Goal: Information Seeking & Learning: Find specific page/section

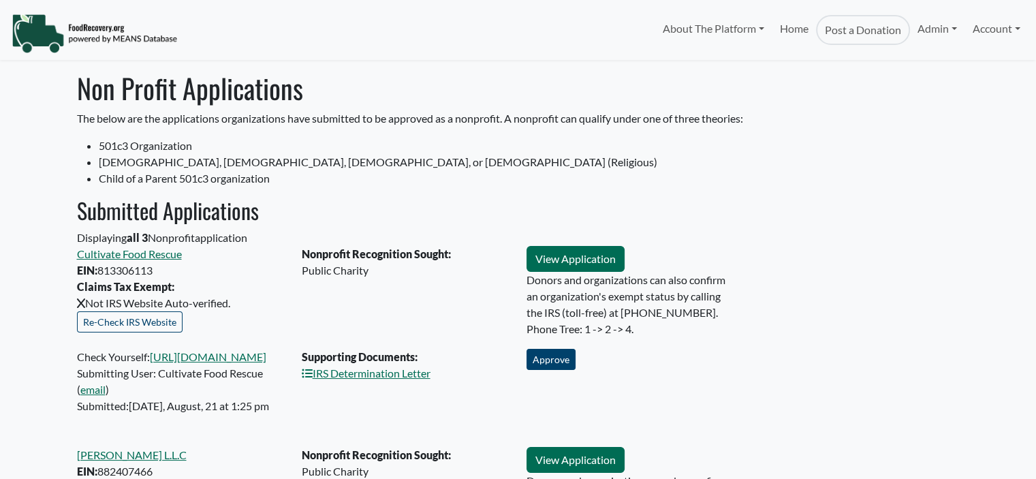
select select "Language Translate Widget"
click at [368, 373] on link "IRS Determination Letter" at bounding box center [366, 372] width 129 height 13
click at [555, 359] on button "Approve" at bounding box center [550, 359] width 49 height 21
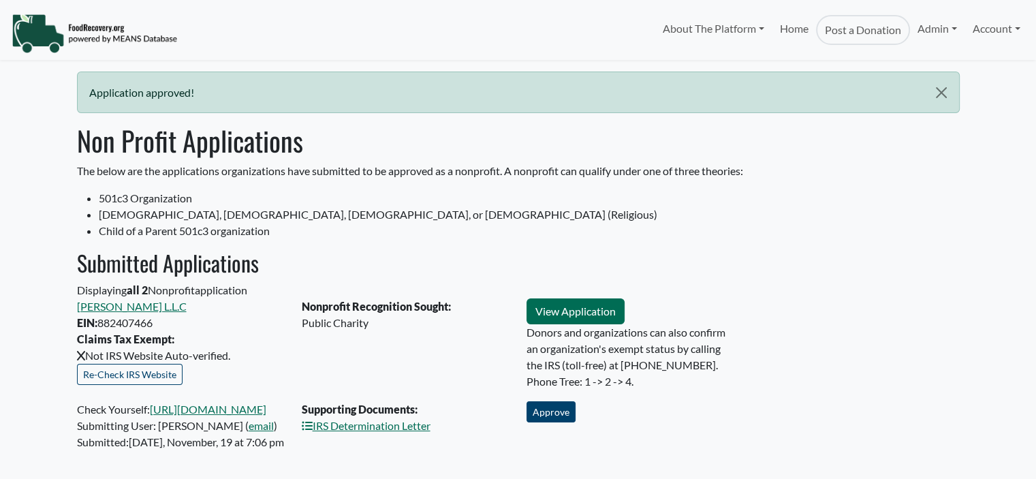
select select "Language Translate Widget"
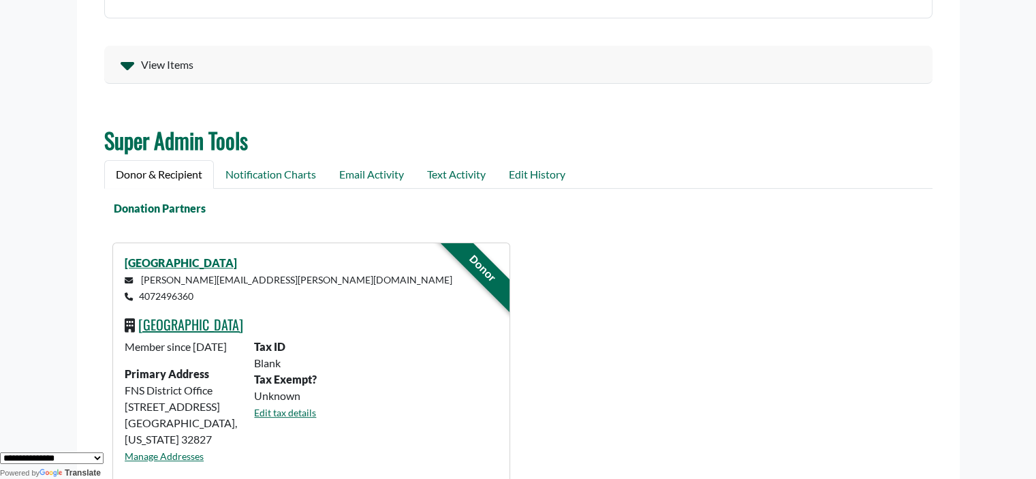
scroll to position [362, 0]
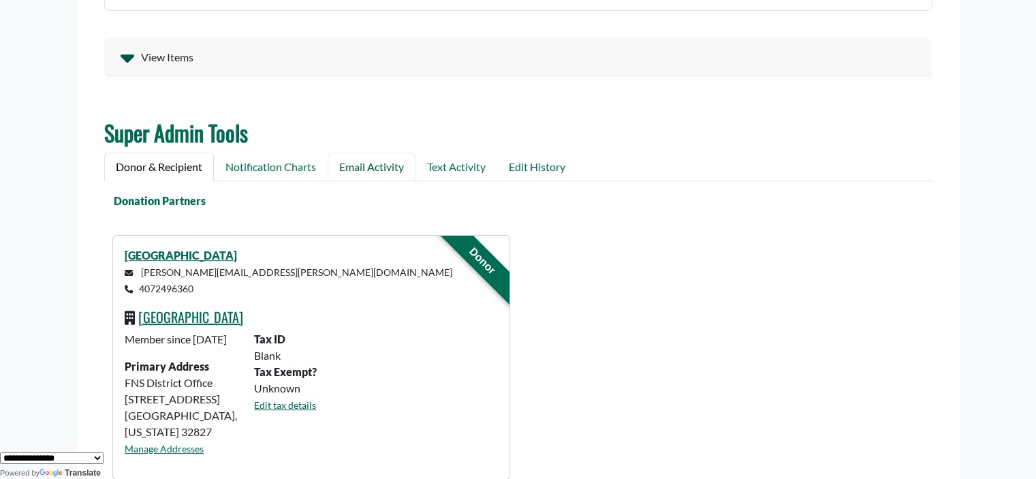
click at [368, 163] on link "Email Activity" at bounding box center [372, 167] width 88 height 29
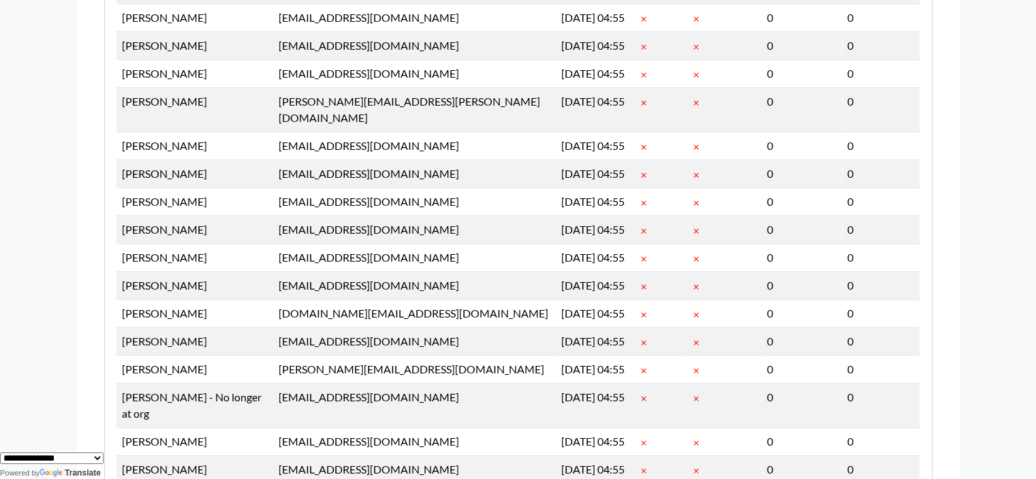
scroll to position [0, 0]
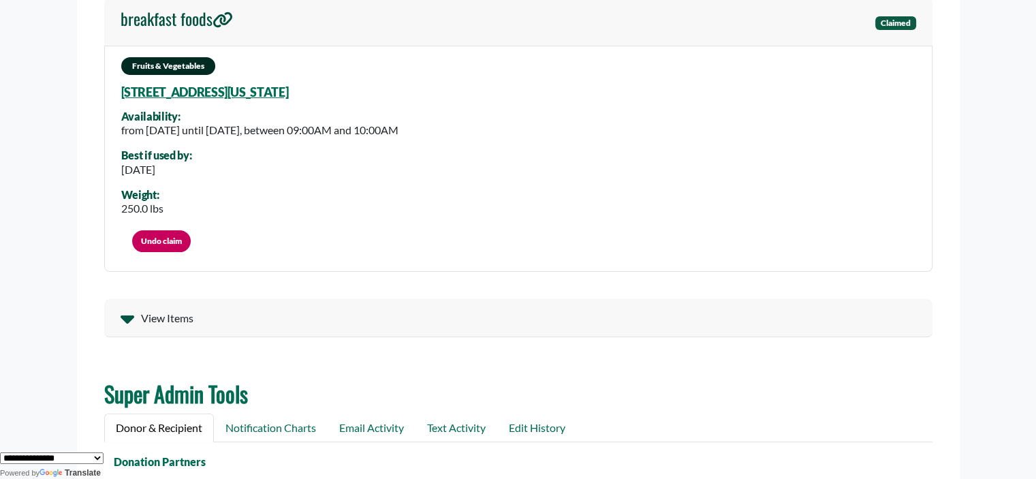
scroll to position [82, 0]
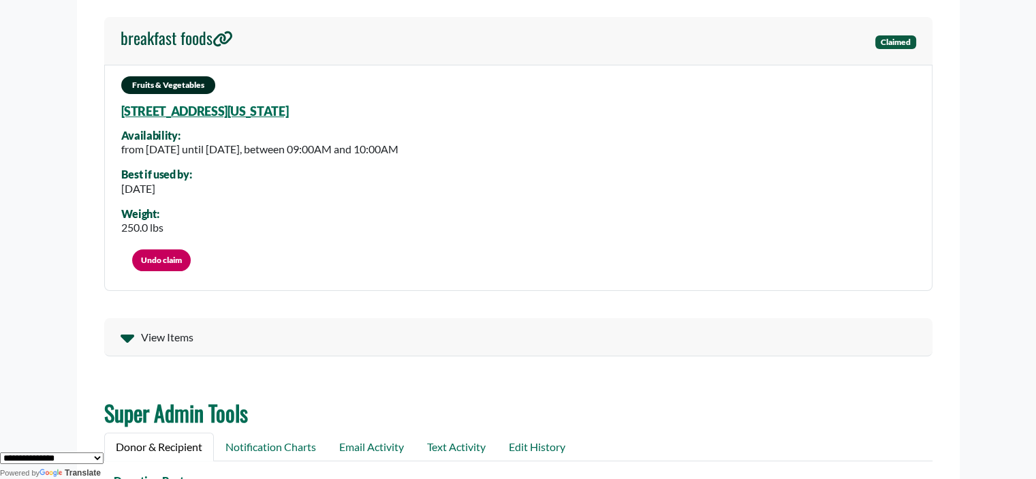
click at [642, 153] on div "Fruits & Vegetables 13914 Mailer Blvd, Orlando, Florida, 32828 4883 Availabilit…" at bounding box center [518, 178] width 828 height 227
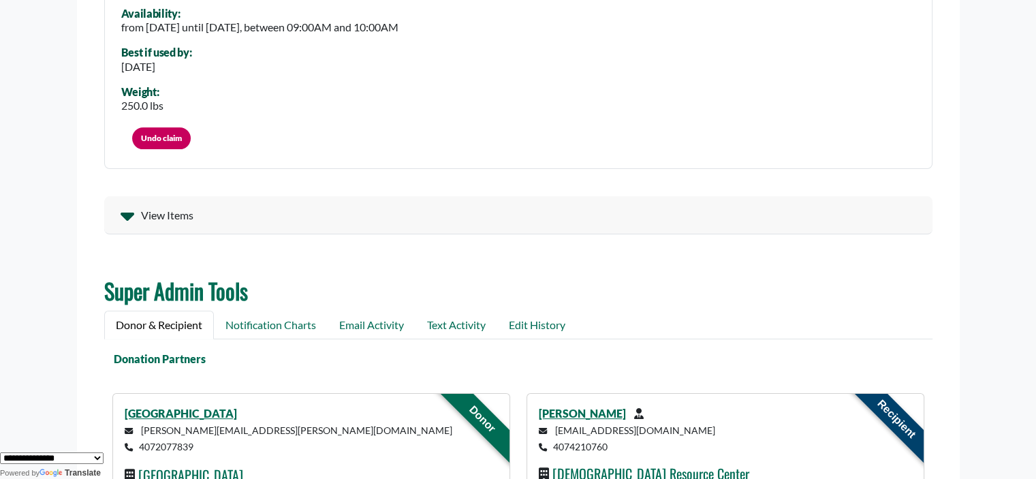
scroll to position [204, 0]
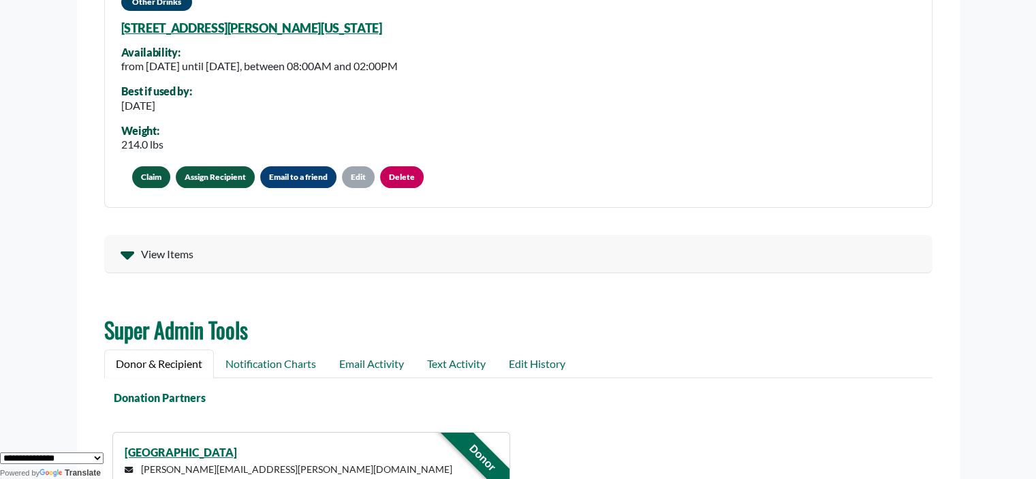
scroll to position [296, 0]
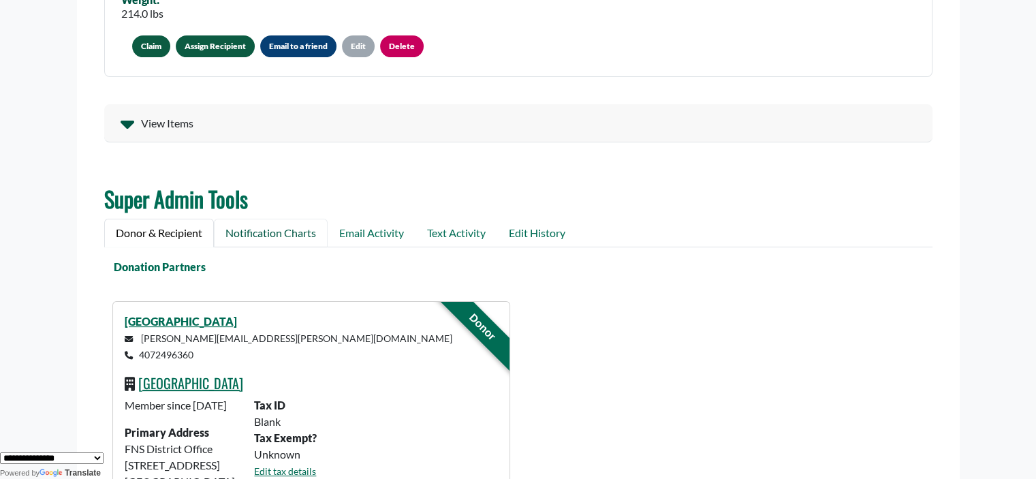
click at [274, 235] on link "Notification Charts" at bounding box center [271, 233] width 114 height 29
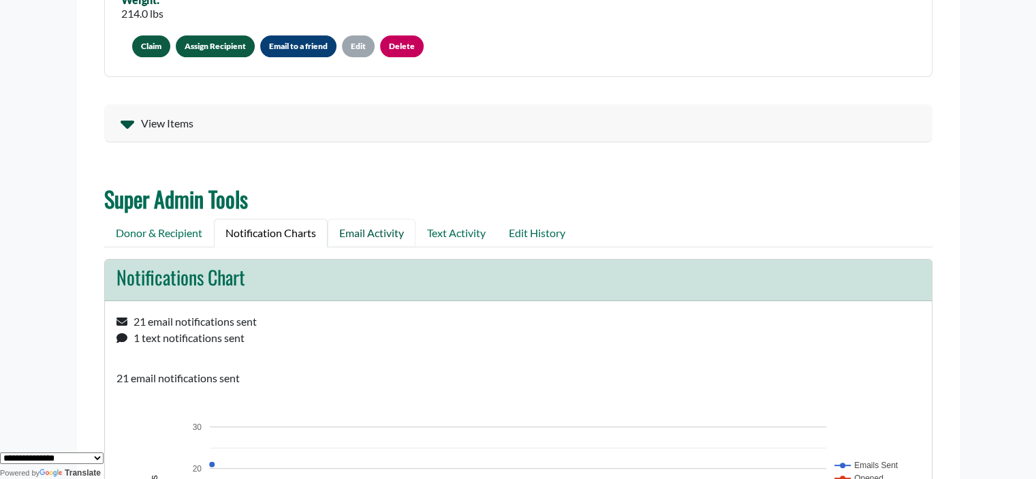
click at [331, 232] on link "Email Activity" at bounding box center [372, 233] width 88 height 29
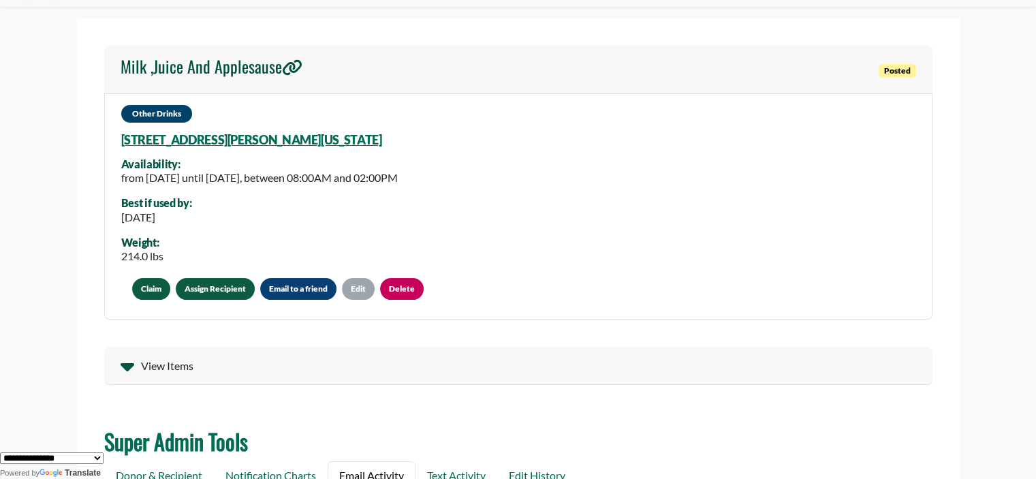
scroll to position [68, 0]
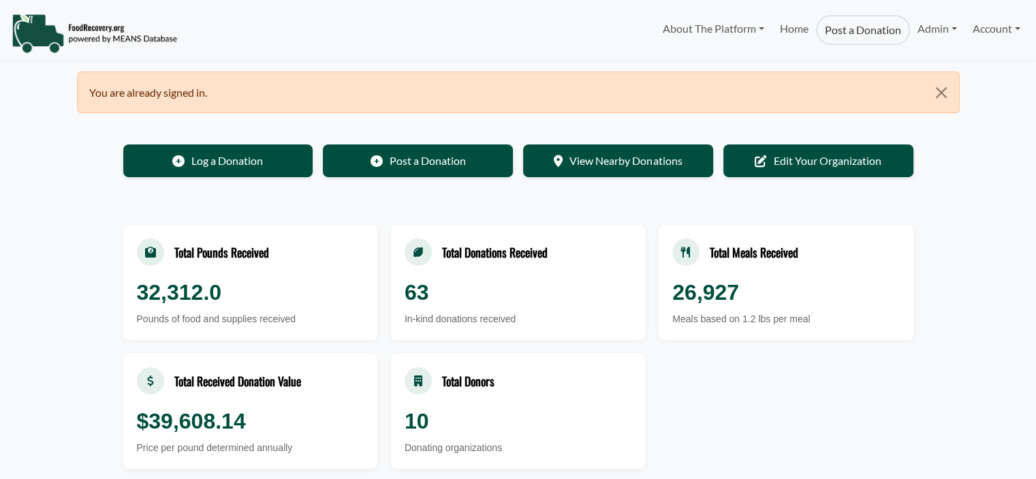
select select "Language Translate Widget"
click at [910, 27] on link "Admin" at bounding box center [937, 28] width 54 height 27
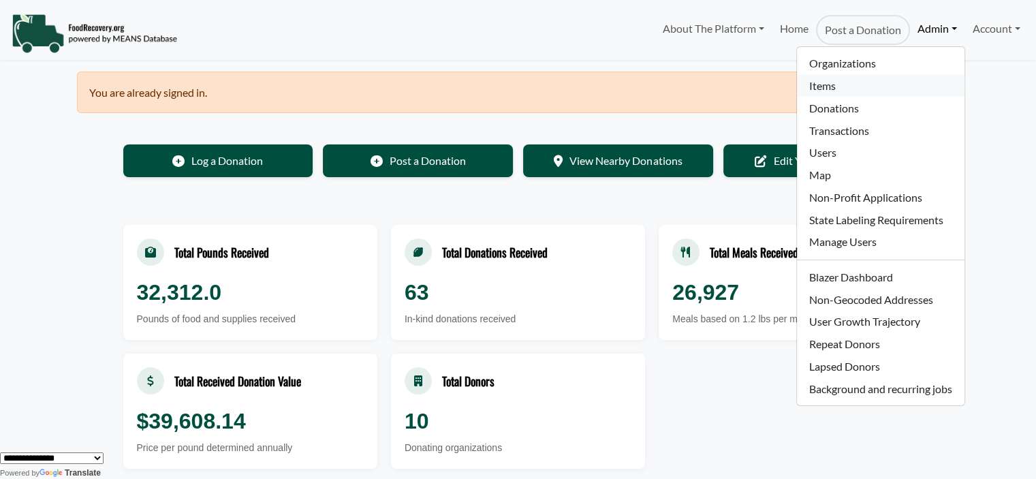
click at [827, 81] on link "Items" at bounding box center [880, 86] width 167 height 22
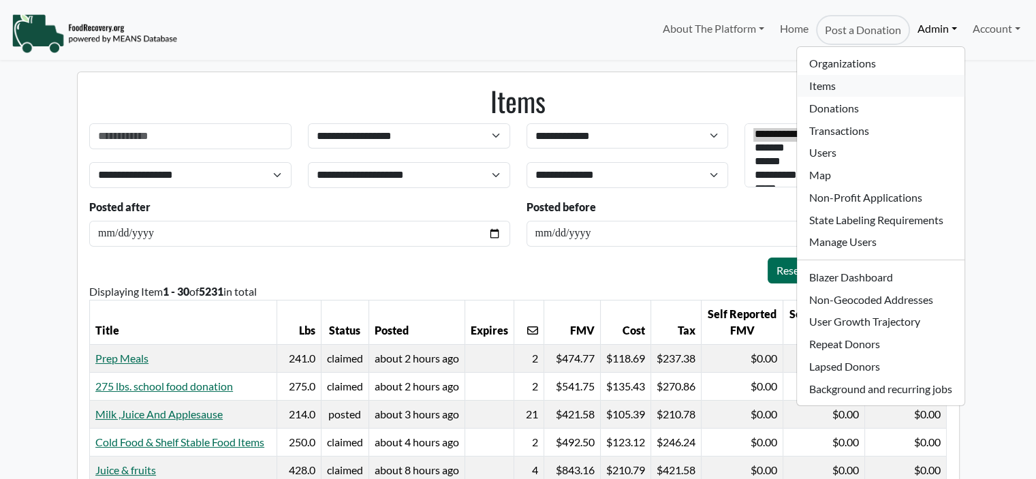
select select "Language Translate Widget"
click at [840, 155] on link "Users" at bounding box center [880, 153] width 167 height 22
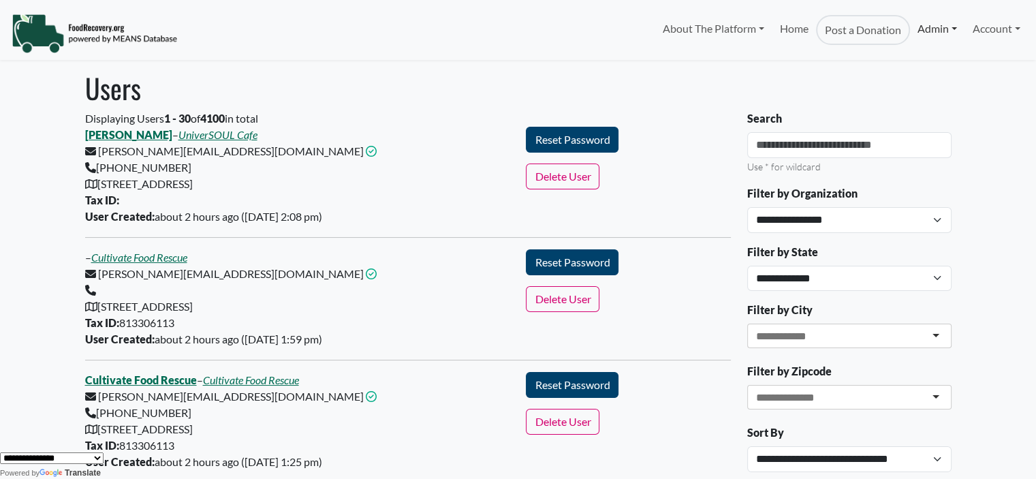
drag, startPoint x: 946, startPoint y: 34, endPoint x: 940, endPoint y: 27, distance: 9.6
click at [945, 32] on link "Admin" at bounding box center [937, 28] width 54 height 27
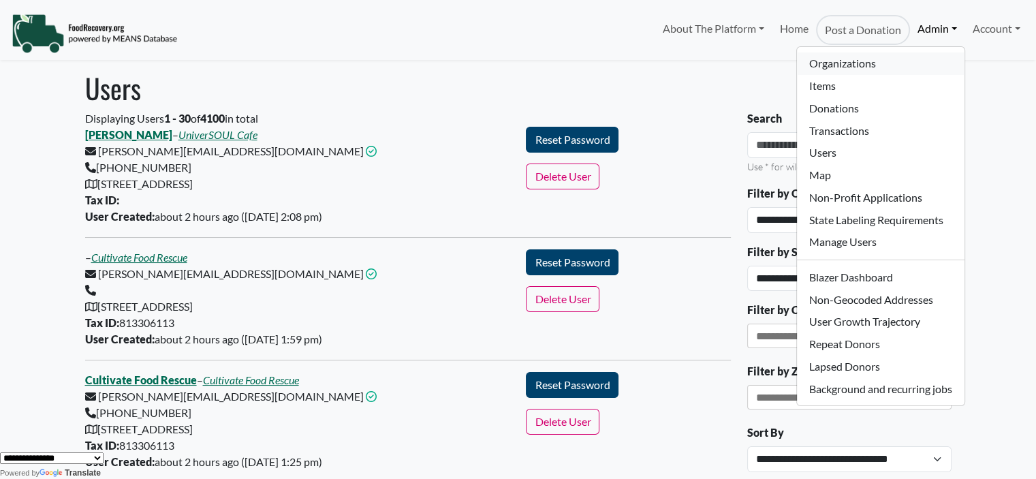
drag, startPoint x: 906, startPoint y: 57, endPoint x: 898, endPoint y: 59, distance: 8.6
click at [905, 57] on link "Organizations" at bounding box center [880, 63] width 167 height 22
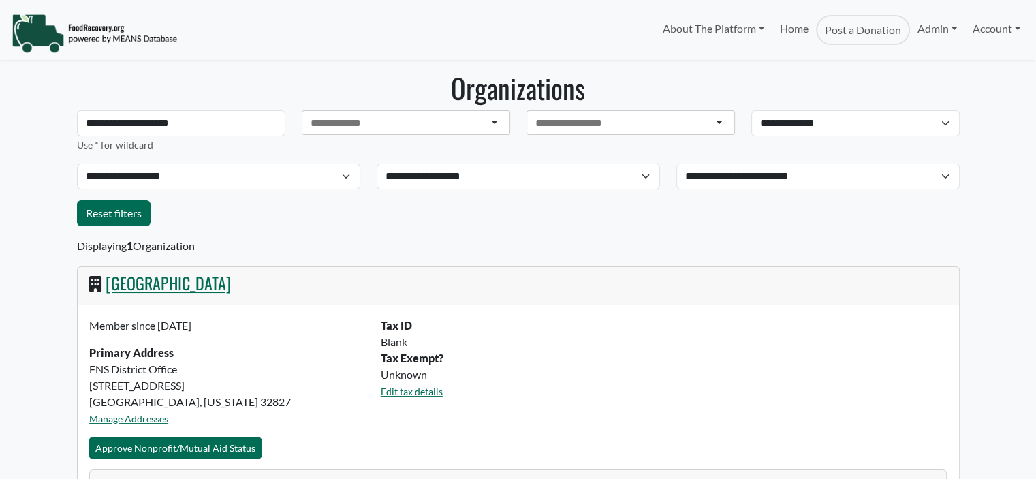
select select "Language Translate Widget"
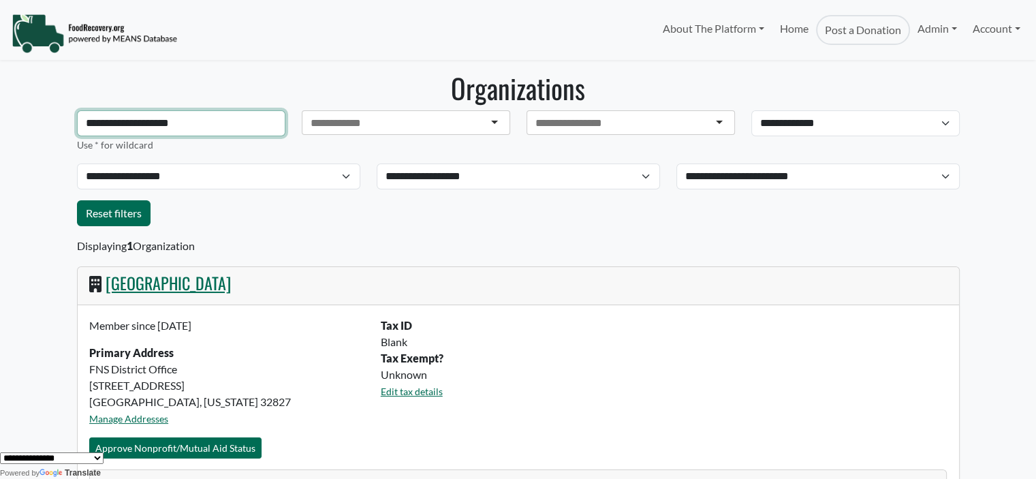
drag, startPoint x: 203, startPoint y: 129, endPoint x: 60, endPoint y: 109, distance: 144.4
click at [60, 109] on body "About The Platform How It Works FAQs Documentation Home Post a Donation Admin O…" at bounding box center [518, 239] width 1036 height 479
paste input "text"
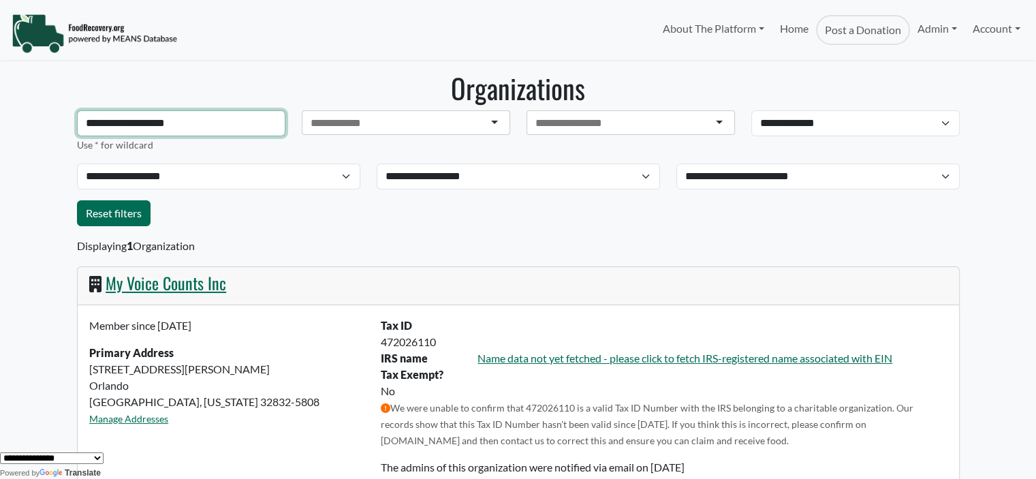
drag, startPoint x: 205, startPoint y: 126, endPoint x: 0, endPoint y: 125, distance: 205.0
click at [0, 125] on body "About The Platform How It Works FAQs Documentation Home Post a Donation Admin O…" at bounding box center [518, 239] width 1036 height 479
paste input "*******"
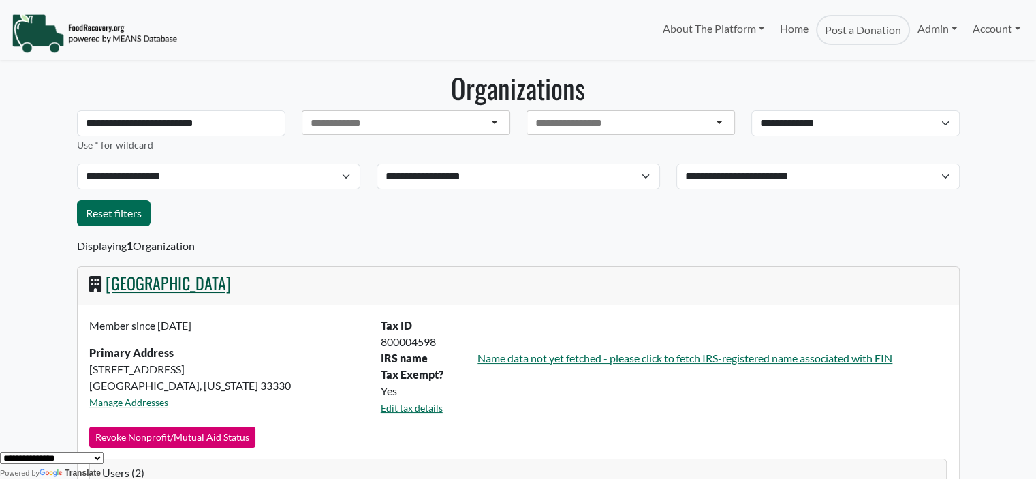
click at [187, 281] on link "[GEOGRAPHIC_DATA]" at bounding box center [168, 282] width 125 height 25
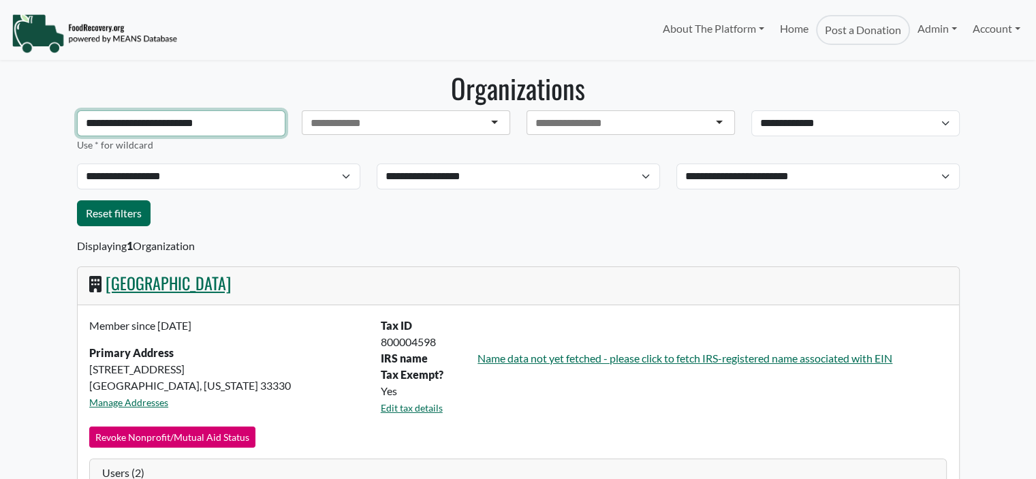
click at [184, 122] on input "**********" at bounding box center [181, 123] width 208 height 26
paste input "**********"
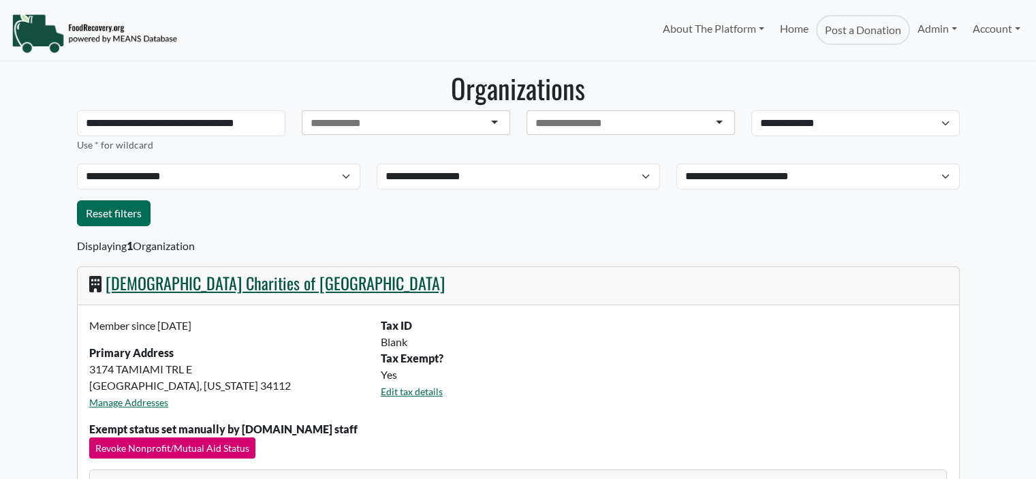
click at [275, 285] on link "Catholic Charities of Collier County" at bounding box center [275, 282] width 339 height 25
click at [157, 121] on input "**********" at bounding box center [181, 123] width 208 height 26
paste input "text"
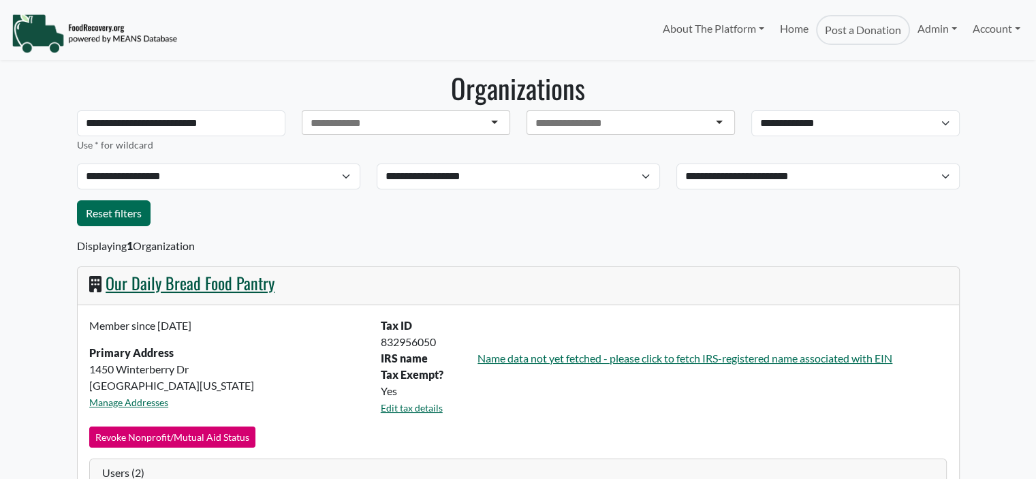
click at [215, 283] on link "Our Daily Bread Food Pantry" at bounding box center [190, 282] width 169 height 25
click at [223, 129] on input "**********" at bounding box center [181, 123] width 208 height 26
click at [221, 127] on input "**********" at bounding box center [181, 123] width 208 height 26
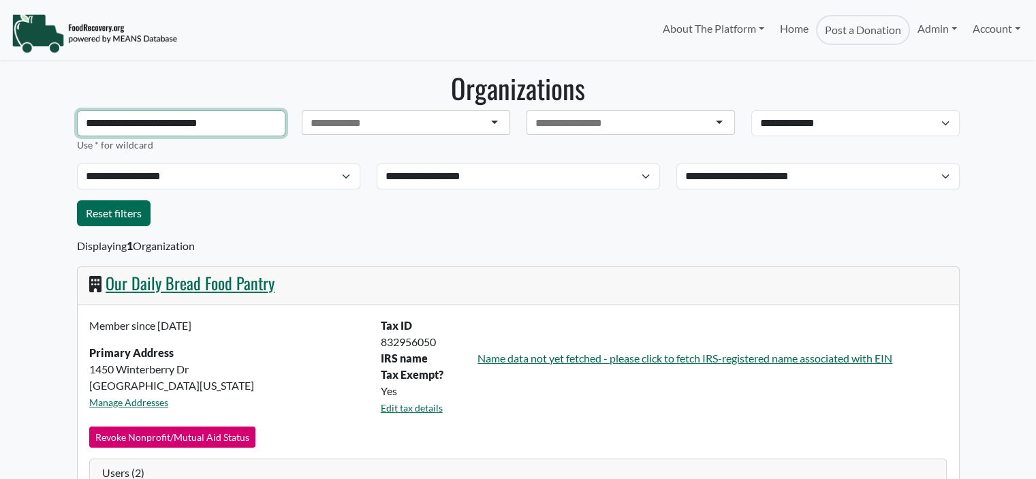
click at [221, 127] on input "**********" at bounding box center [181, 123] width 208 height 26
paste input "**********"
type input "**********"
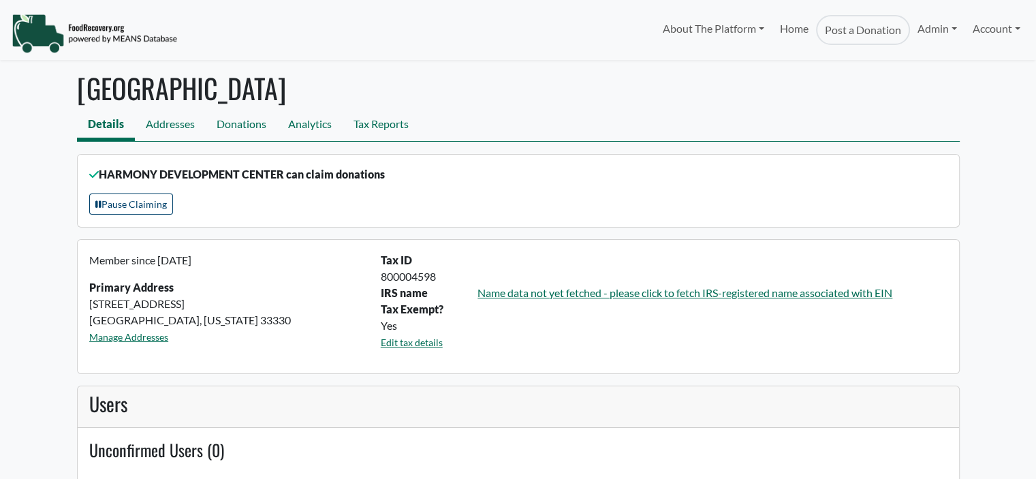
select select "Language Translate Widget"
click at [238, 125] on link "Donations" at bounding box center [241, 125] width 71 height 31
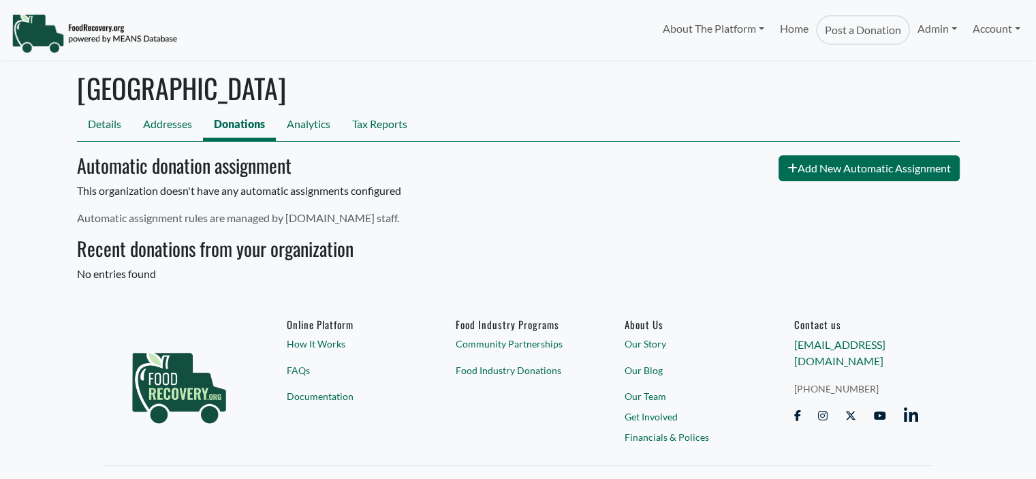
select select "Language Translate Widget"
click at [317, 122] on link "Analytics" at bounding box center [308, 125] width 65 height 31
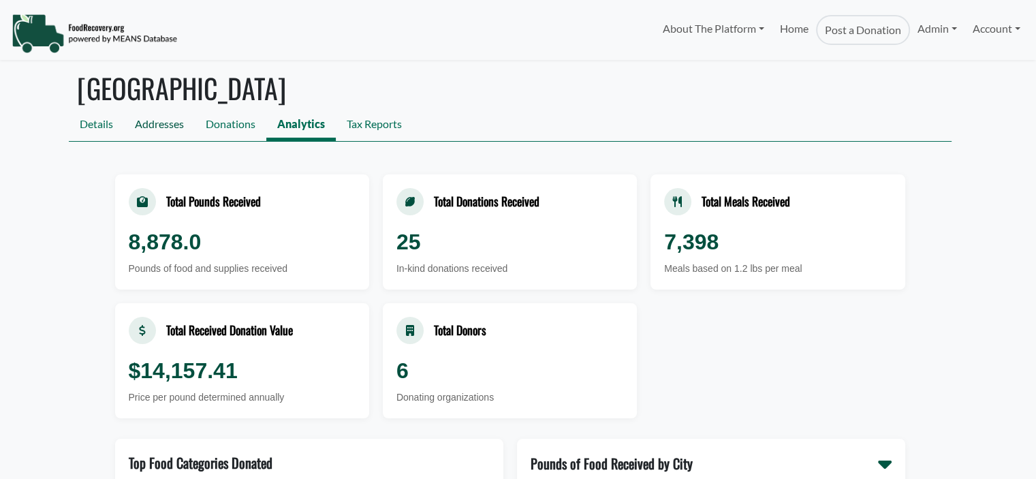
click at [144, 125] on link "Addresses" at bounding box center [159, 125] width 71 height 31
select select "Language Translate Widget"
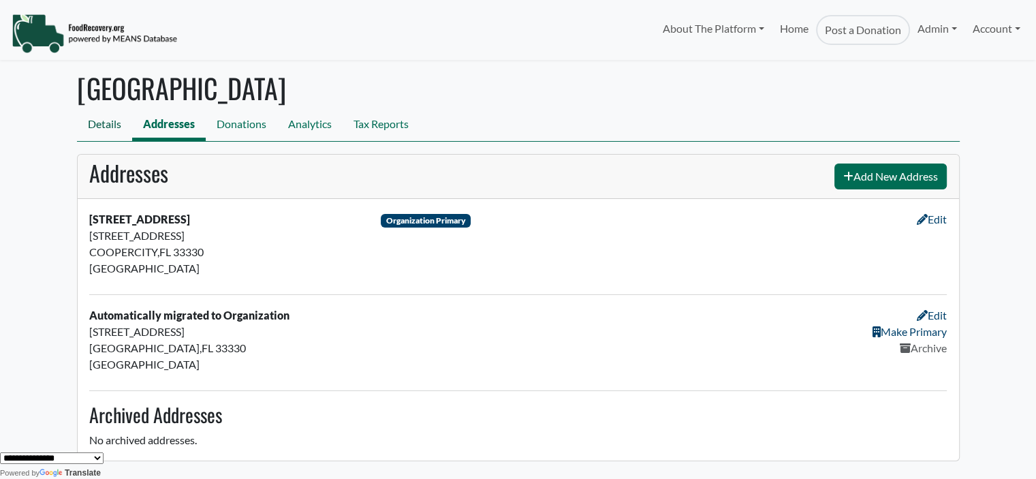
click at [95, 120] on link "Details" at bounding box center [104, 125] width 55 height 31
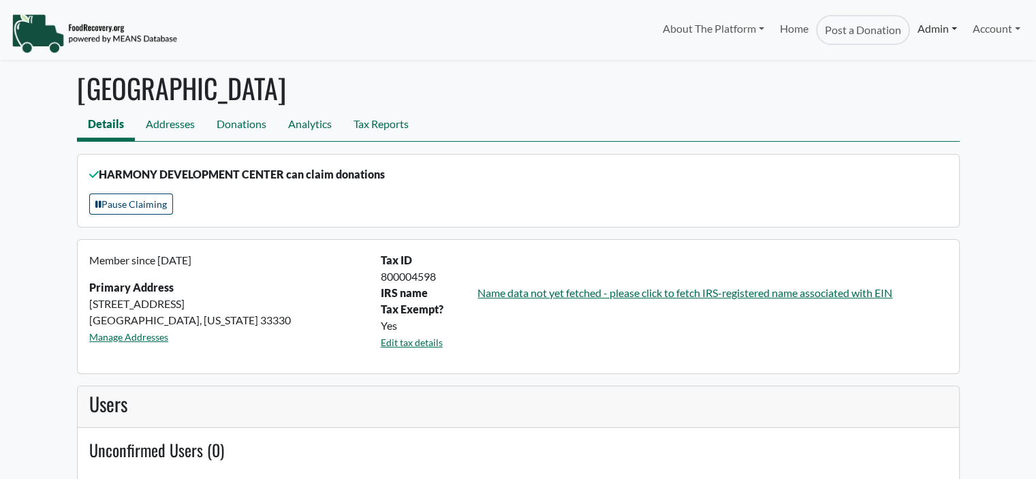
select select "Language Translate Widget"
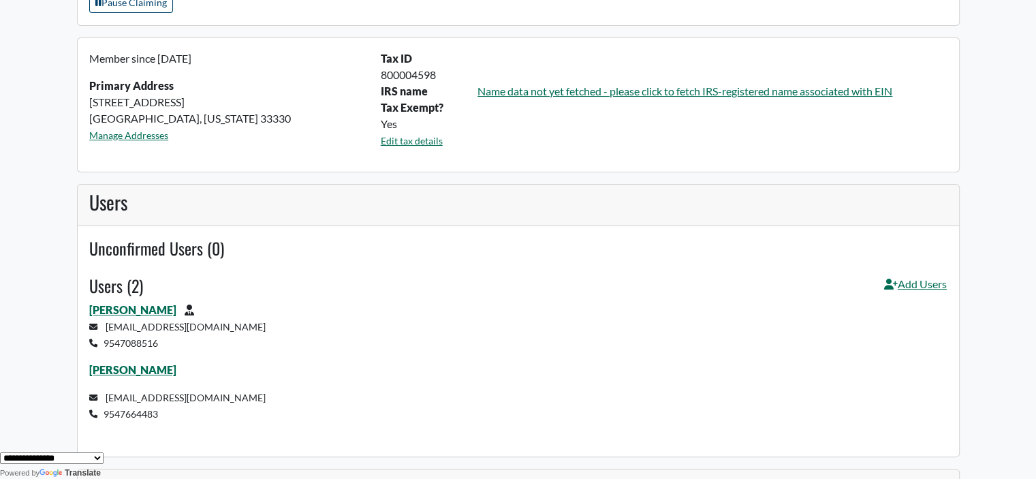
scroll to position [210, 0]
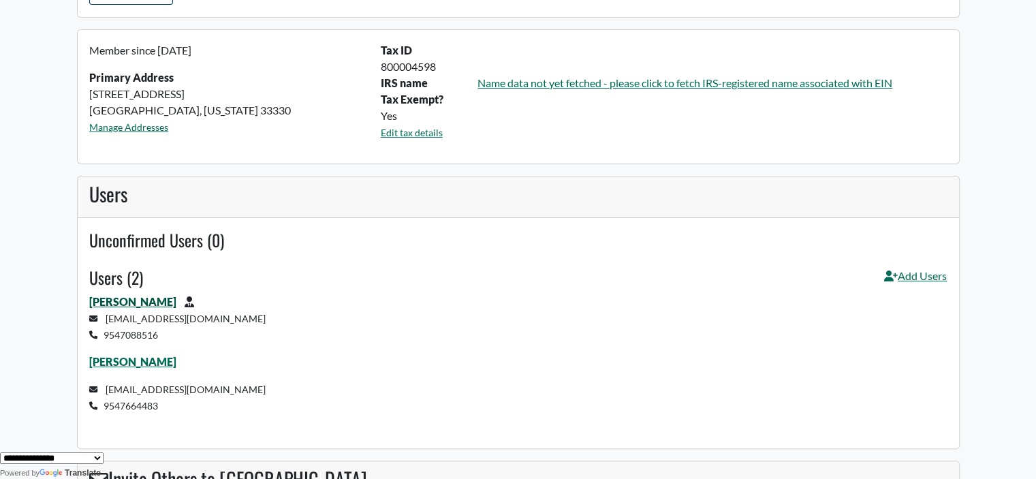
click at [137, 301] on link "Gloria Gonzalez" at bounding box center [132, 301] width 87 height 13
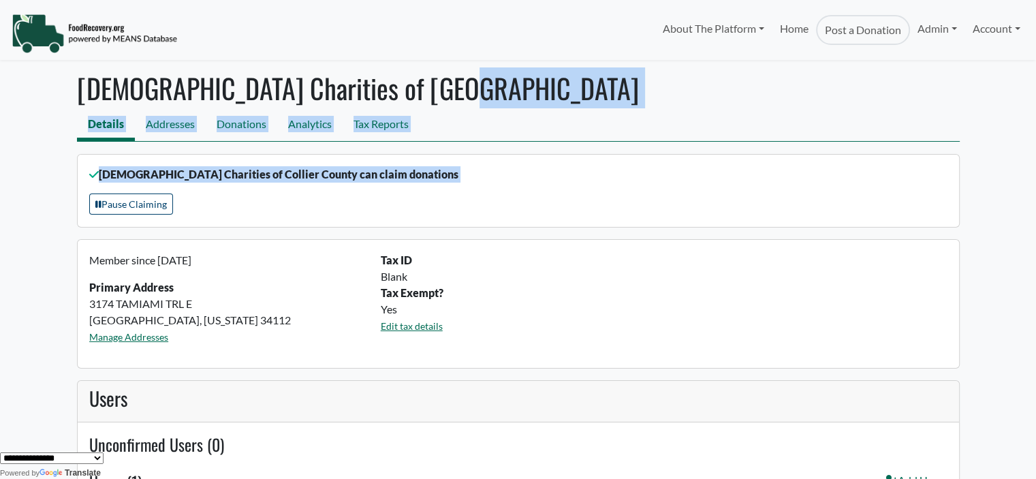
drag, startPoint x: 1034, startPoint y: 103, endPoint x: 1043, endPoint y: 214, distance: 111.4
click at [1035, 214] on html "About The Platform How It Works FAQs Documentation Home Post a Donation Admin O…" at bounding box center [518, 239] width 1036 height 479
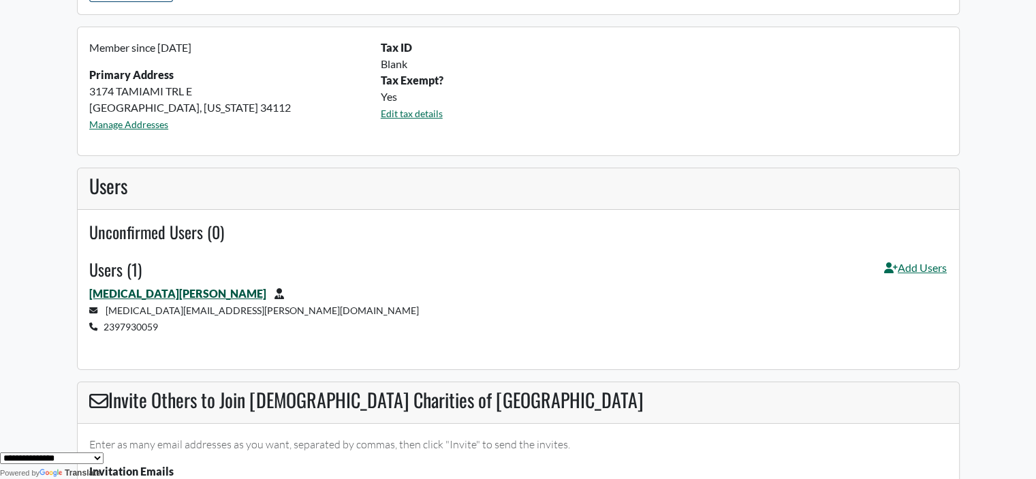
click at [130, 287] on link "[MEDICAL_DATA][PERSON_NAME]" at bounding box center [177, 293] width 177 height 13
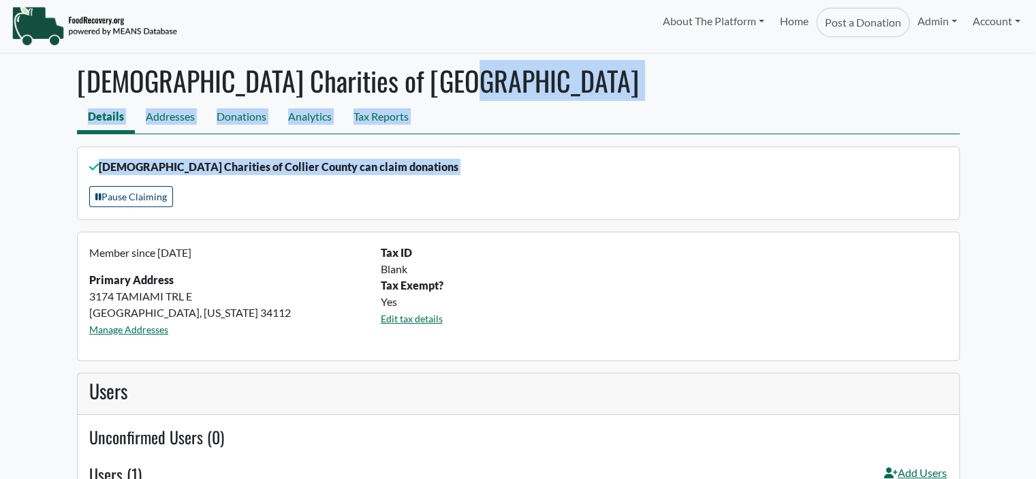
scroll to position [0, 0]
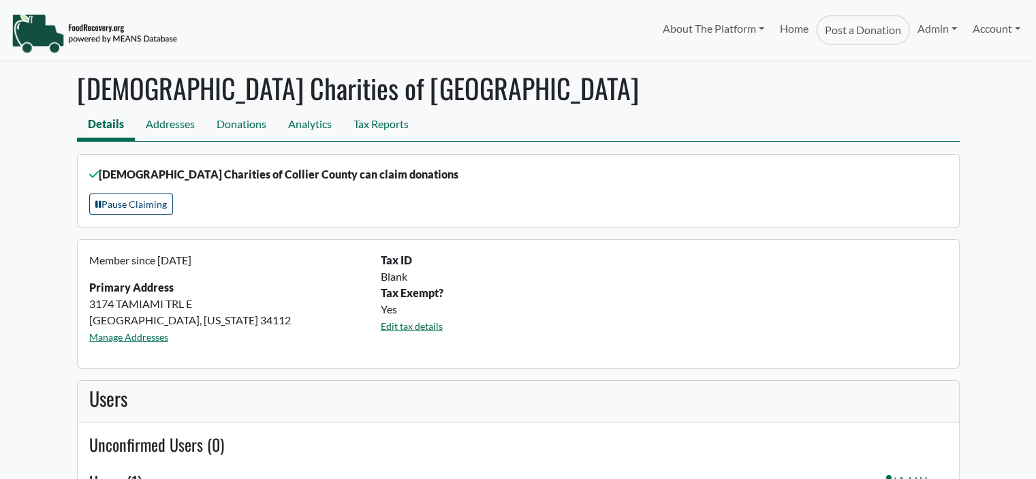
click at [5, 84] on body "About The Platform How It Works FAQs Documentation Home Post a Donation Admin O…" at bounding box center [518, 239] width 1036 height 479
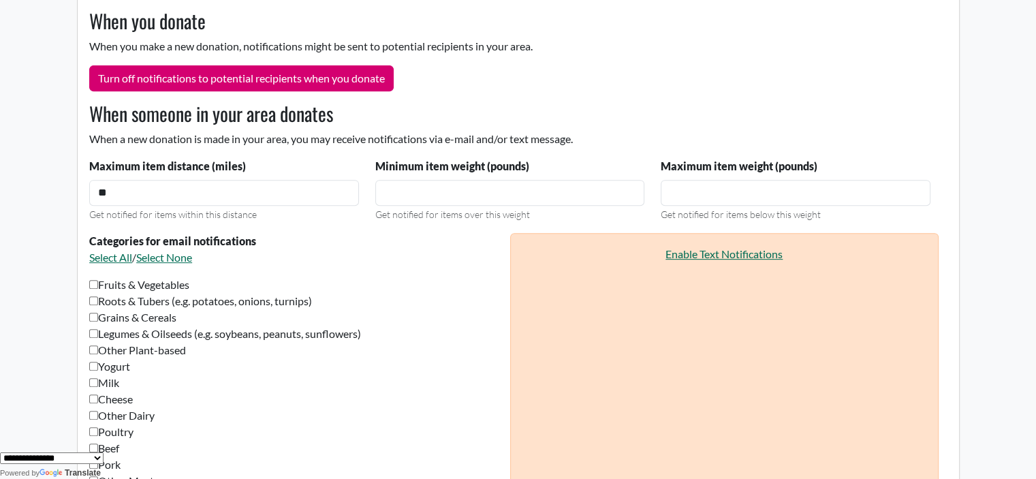
scroll to position [424, 0]
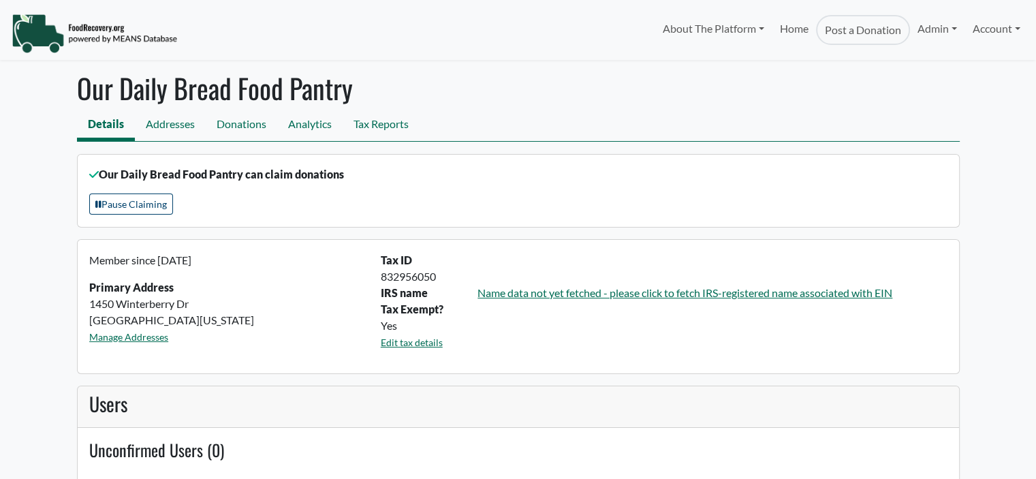
select select "Language Translate Widget"
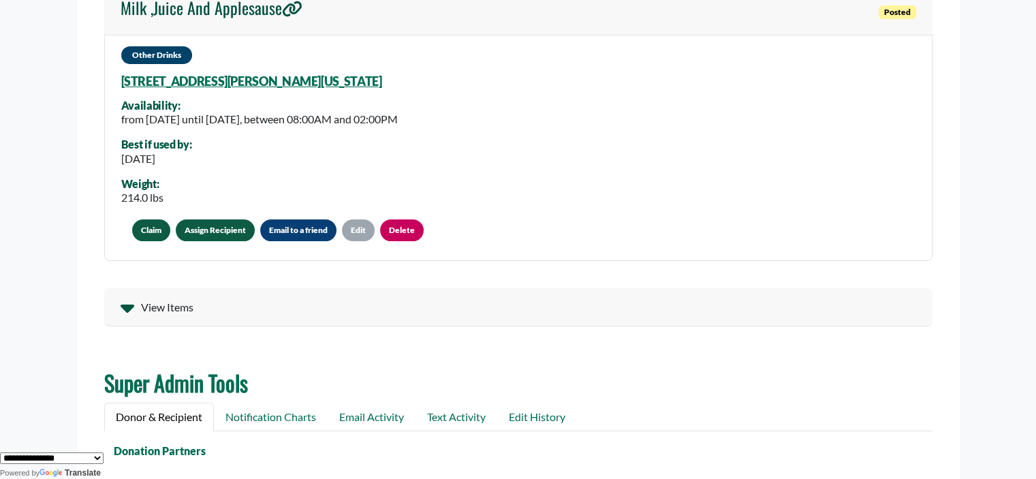
scroll to position [136, 0]
